Goal: Obtain resource: Obtain resource

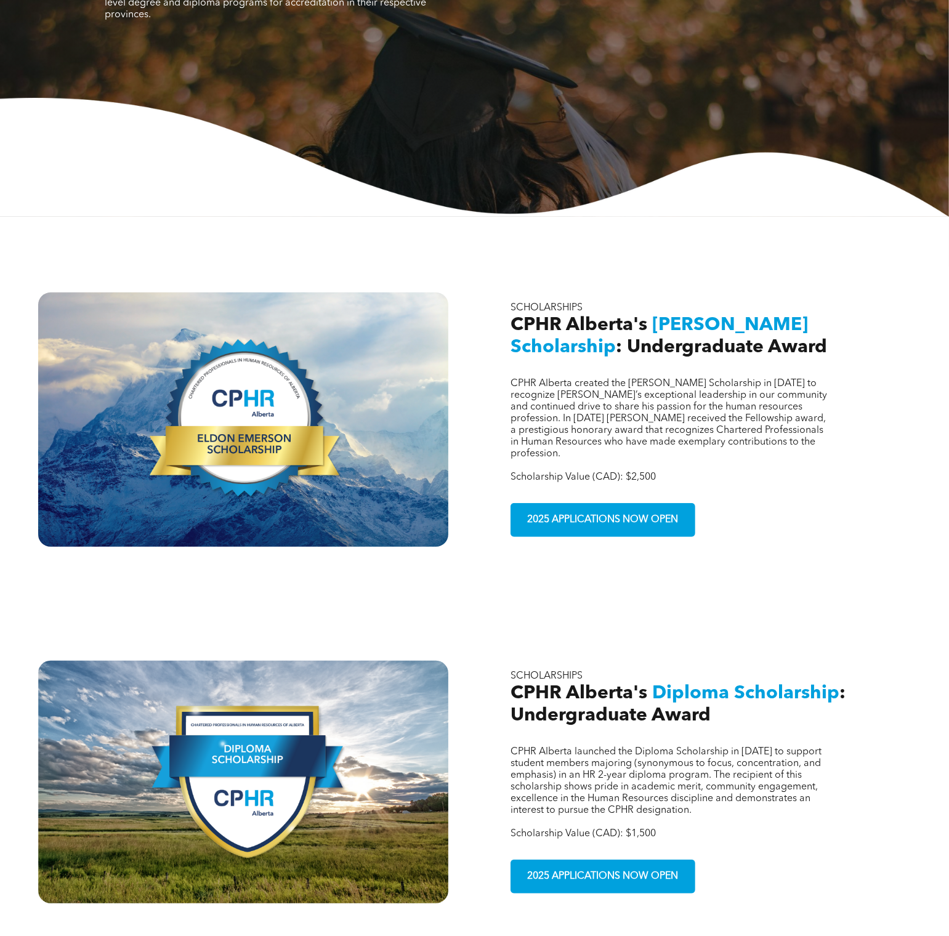
scroll to position [204, 0]
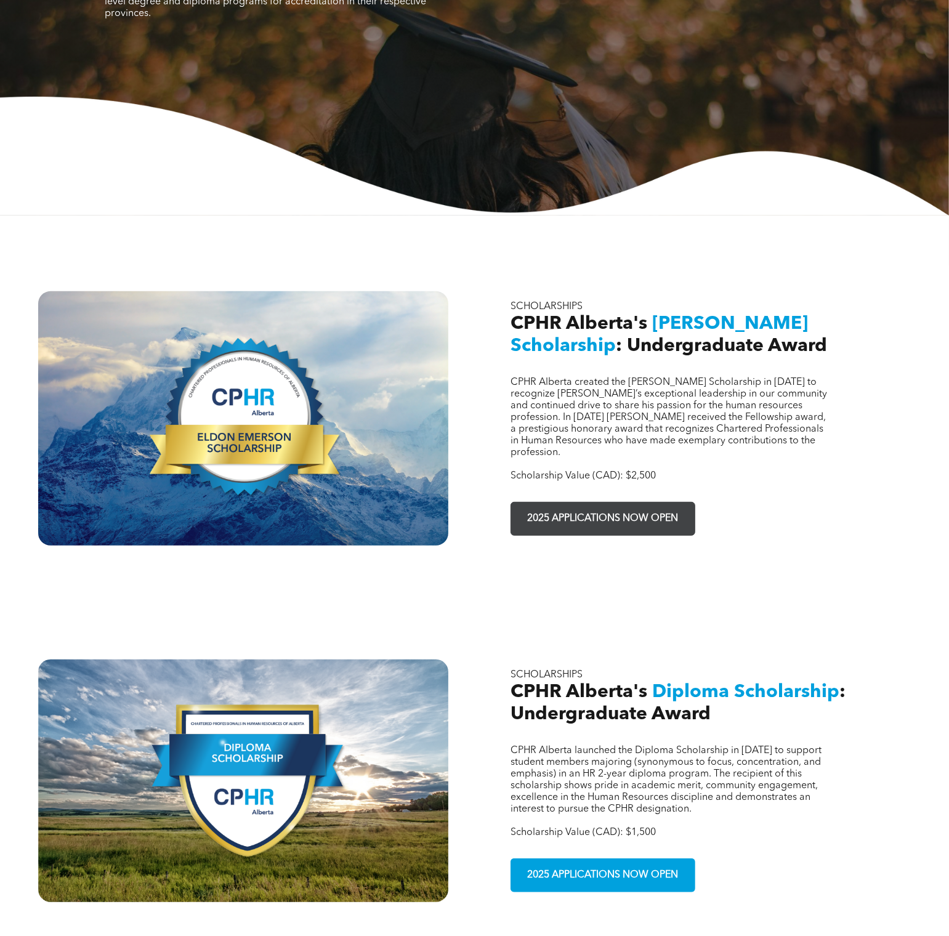
click at [598, 507] on span "2025 APPLICATIONS NOW OPEN" at bounding box center [602, 519] width 159 height 24
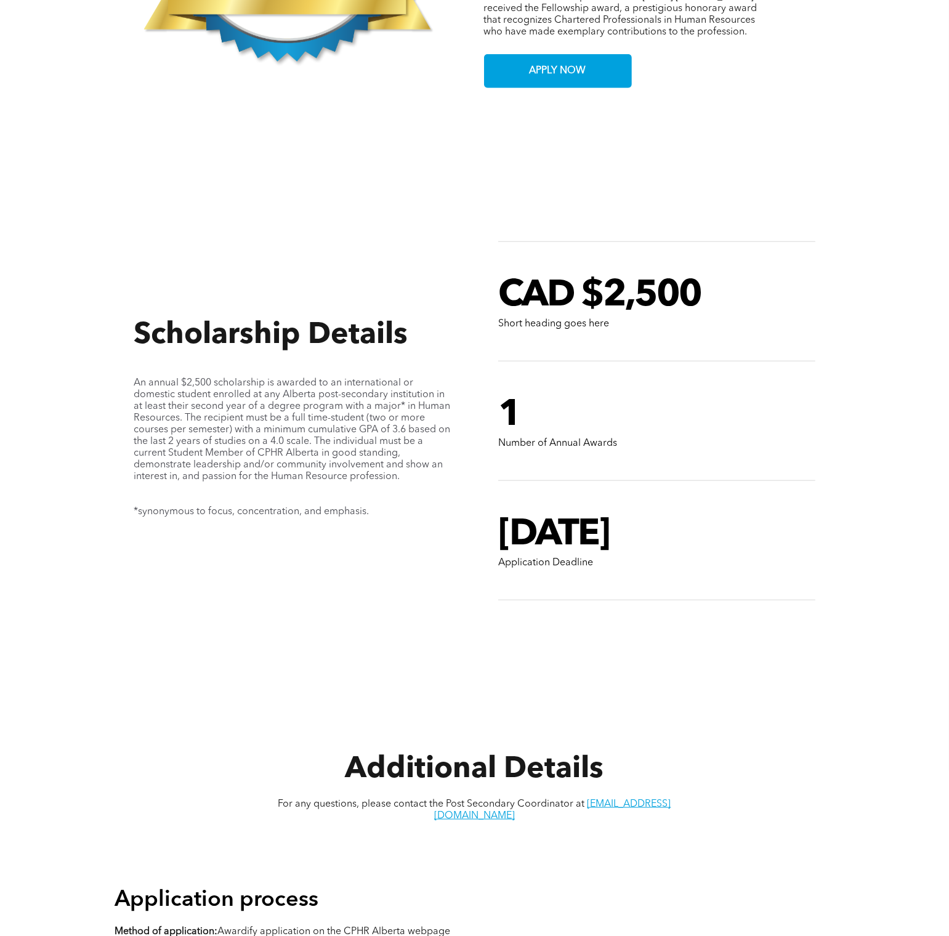
scroll to position [804, 0]
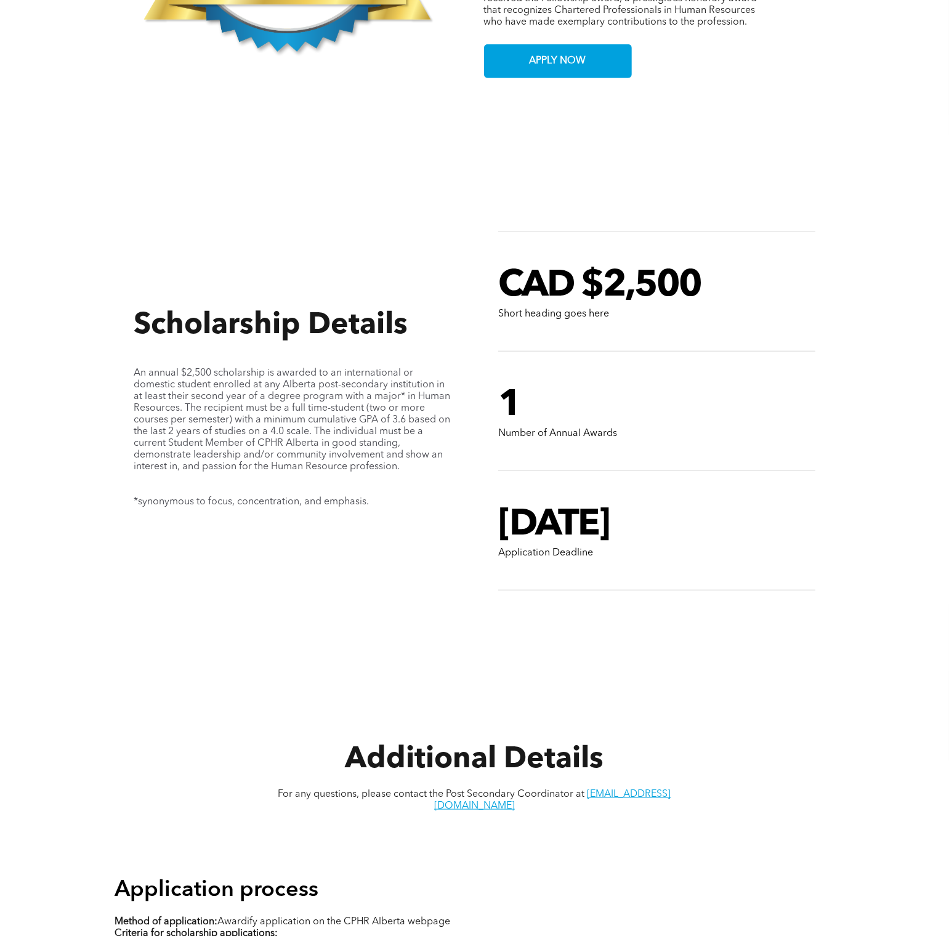
drag, startPoint x: 933, startPoint y: 533, endPoint x: 933, endPoint y: 547, distance: 14.2
click at [933, 547] on div "Scholarship Details An annual $2,500 scholarship is awarded to an international…" at bounding box center [474, 392] width 949 height 555
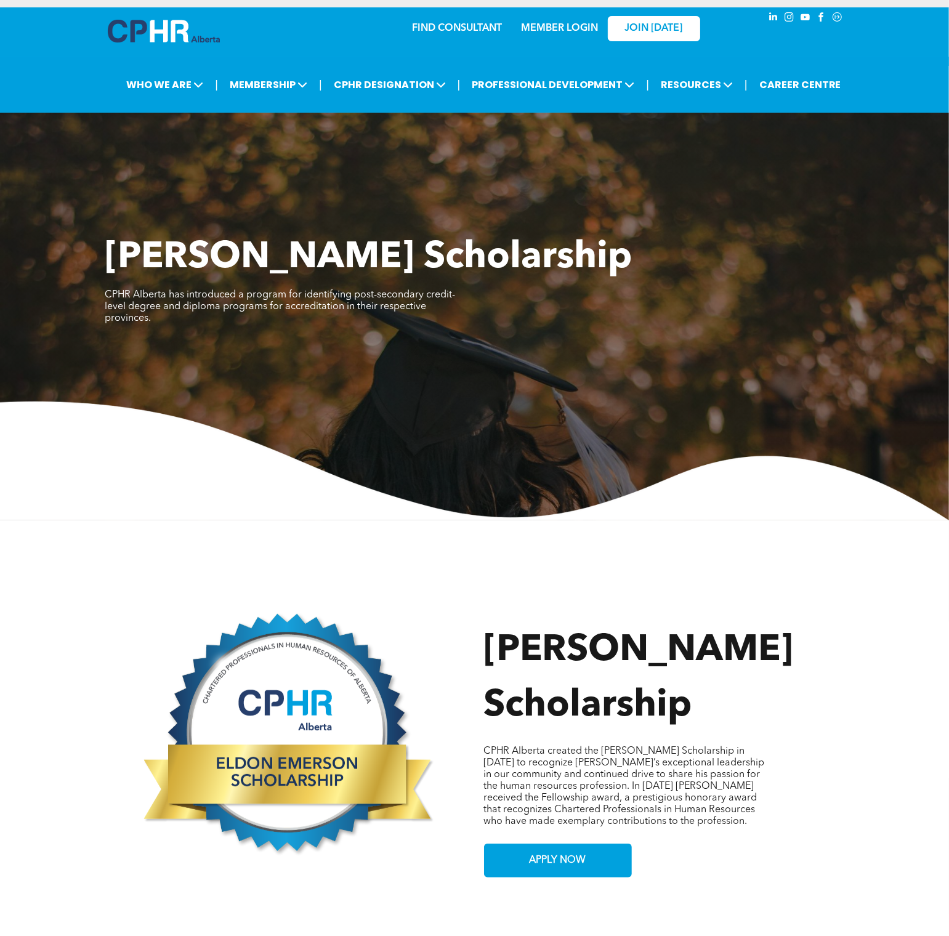
scroll to position [0, 0]
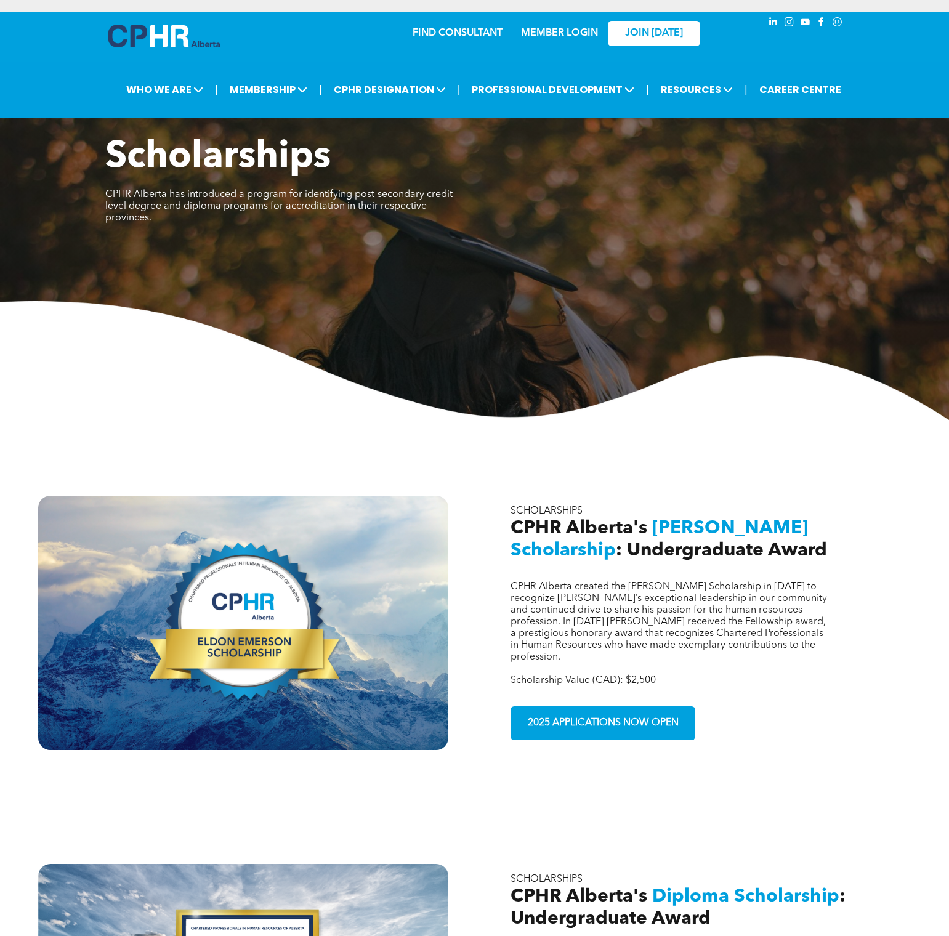
scroll to position [204, 0]
